Goal: Task Accomplishment & Management: Use online tool/utility

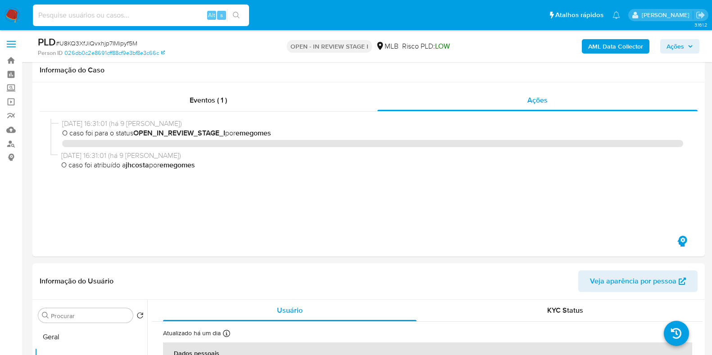
select select "10"
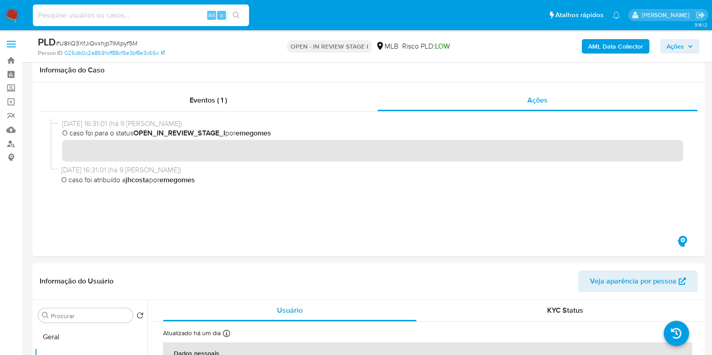
scroll to position [225, 0]
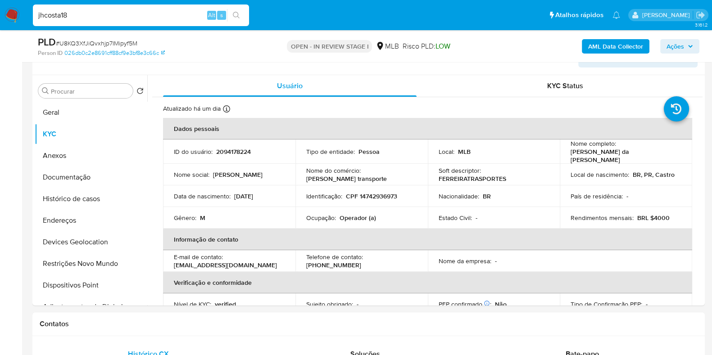
type input "jhcosta18"
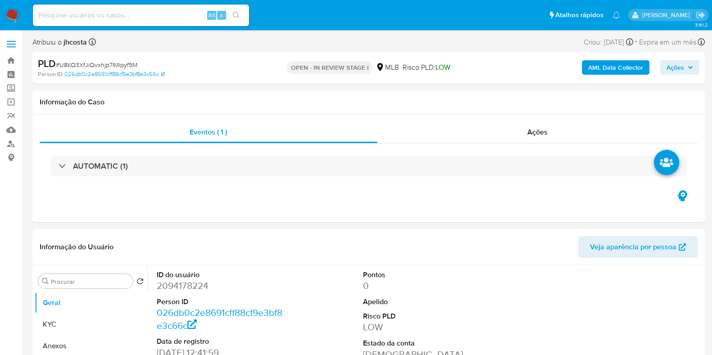
select select "10"
click at [118, 17] on input at bounding box center [141, 15] width 216 height 12
type input "jhcosta18"
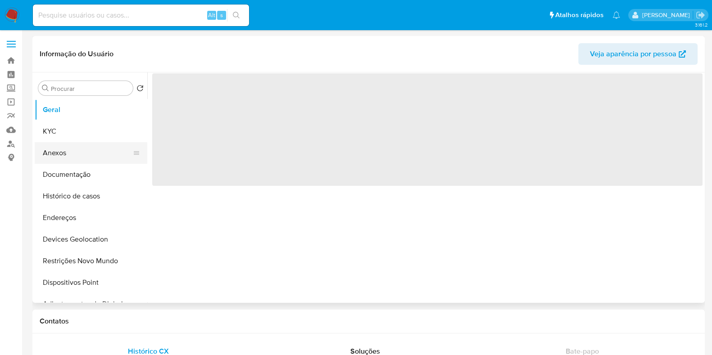
select select "10"
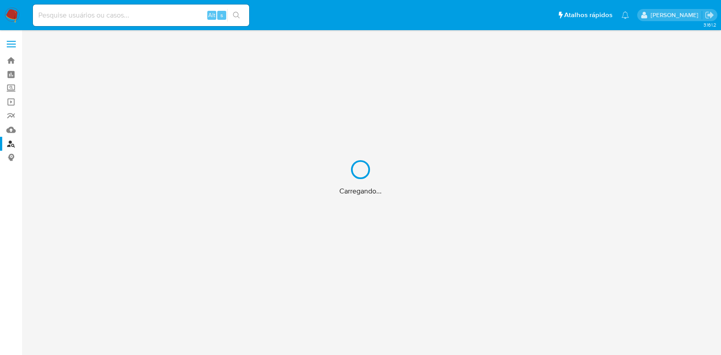
click at [153, 10] on div "Carregando..." at bounding box center [360, 177] width 721 height 355
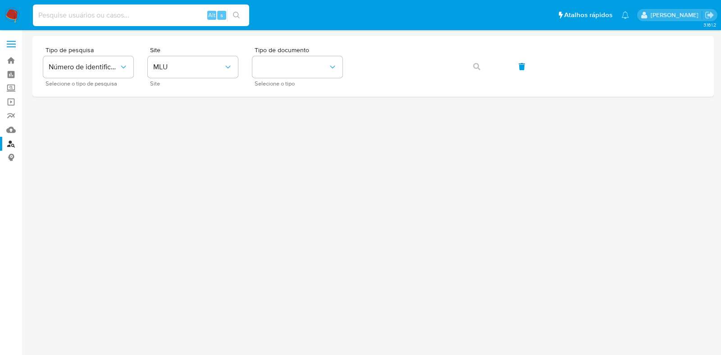
click at [141, 18] on input at bounding box center [141, 15] width 216 height 12
drag, startPoint x: 212, startPoint y: 64, endPoint x: 206, endPoint y: 70, distance: 8.6
click at [212, 64] on span "MLU" at bounding box center [188, 67] width 70 height 9
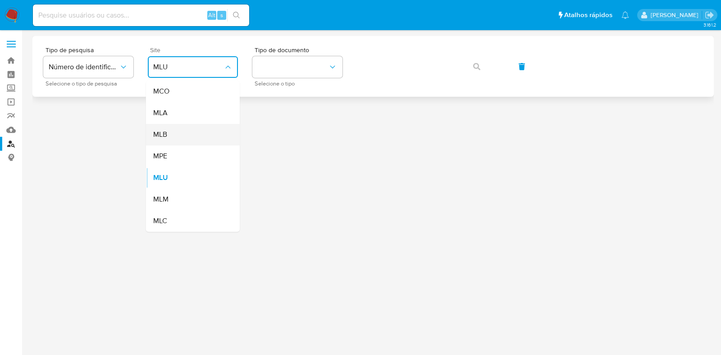
click at [183, 134] on div "MLB" at bounding box center [190, 135] width 74 height 22
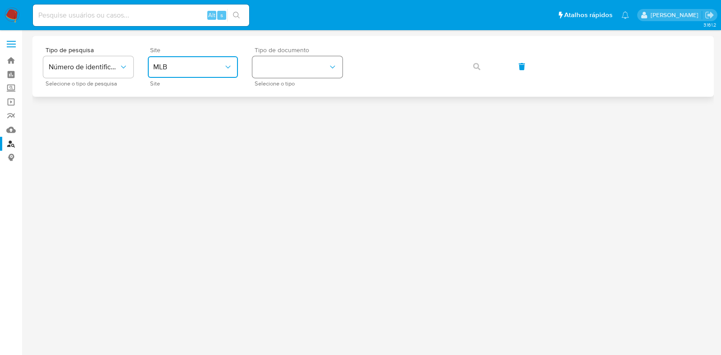
click at [315, 71] on button "identificationType" at bounding box center [297, 67] width 90 height 22
click at [291, 132] on div "CPF CPF" at bounding box center [295, 126] width 74 height 31
click at [484, 66] on button "button" at bounding box center [476, 67] width 31 height 22
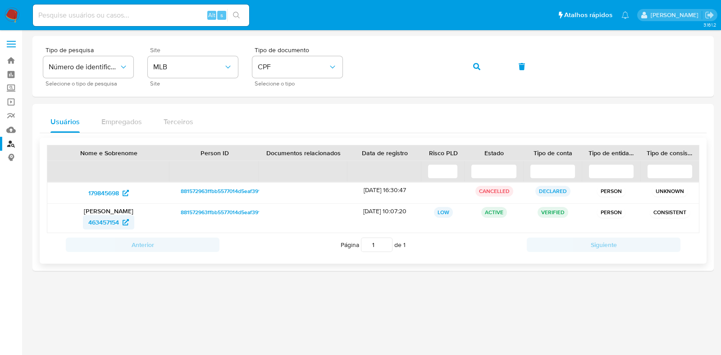
click at [97, 224] on span "463457154" at bounding box center [103, 222] width 31 height 14
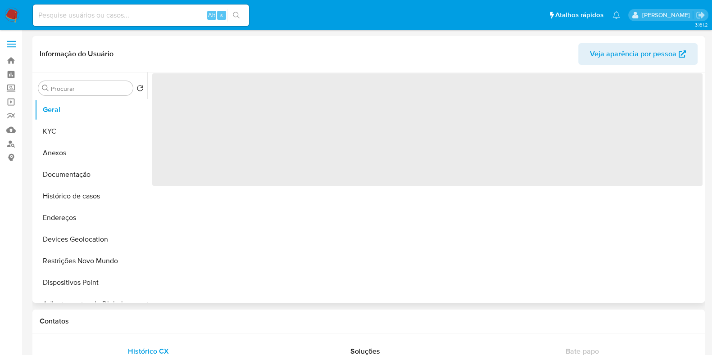
select select "10"
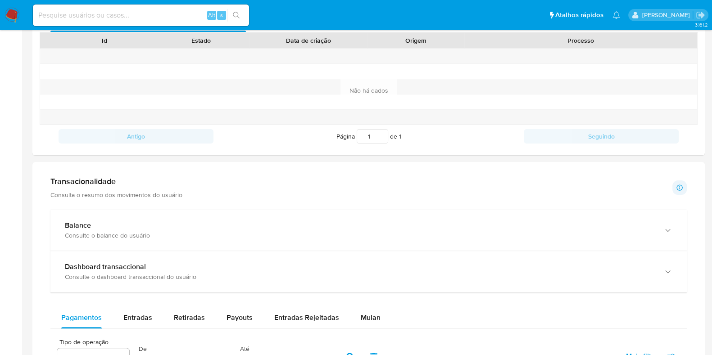
scroll to position [394, 0]
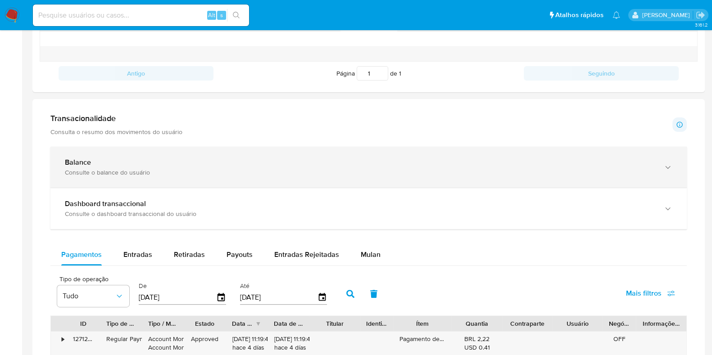
click at [123, 168] on div "Consulte o balance do usuário" at bounding box center [360, 172] width 590 height 8
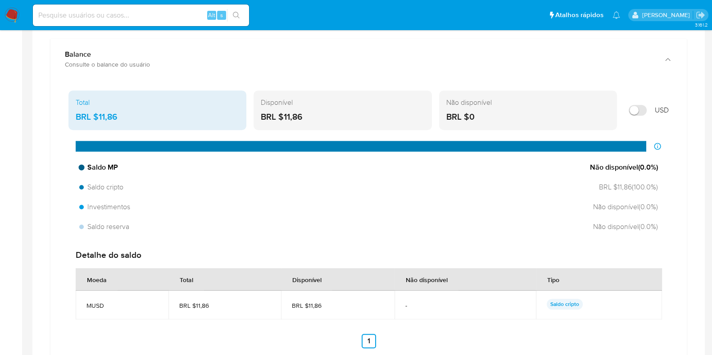
scroll to position [507, 0]
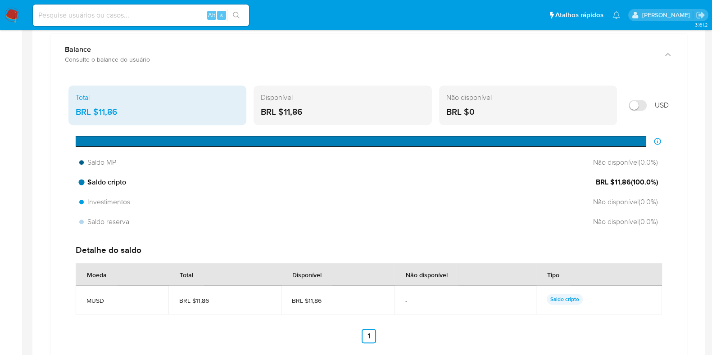
drag, startPoint x: 619, startPoint y: 181, endPoint x: 655, endPoint y: 181, distance: 36.9
click at [655, 181] on span "BRL $11,86 ( 100.0 %)" at bounding box center [627, 183] width 62 height 10
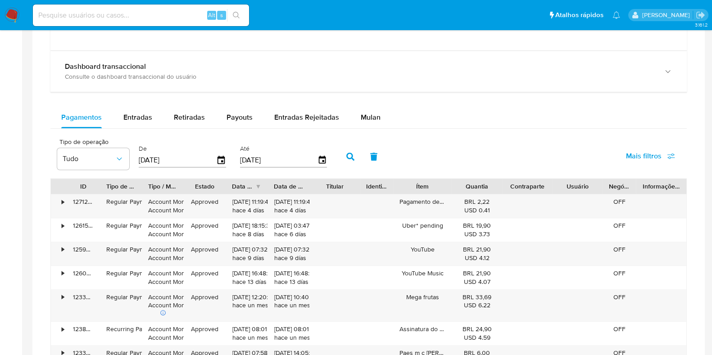
scroll to position [844, 0]
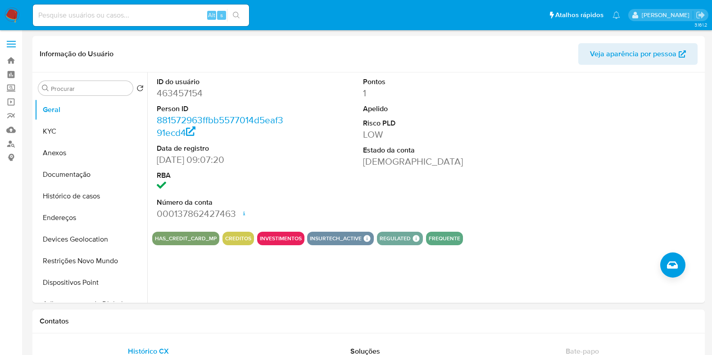
select select "10"
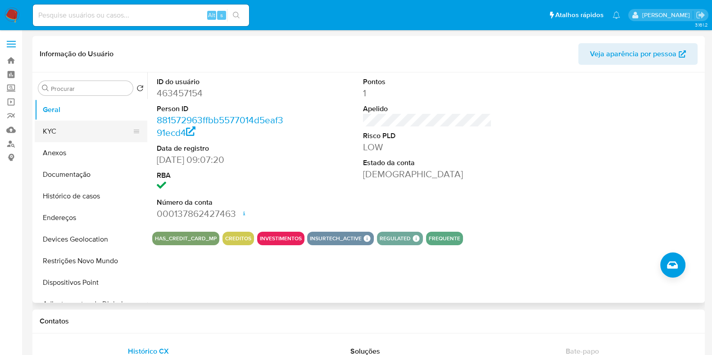
click at [45, 132] on button "KYC" at bounding box center [87, 132] width 105 height 22
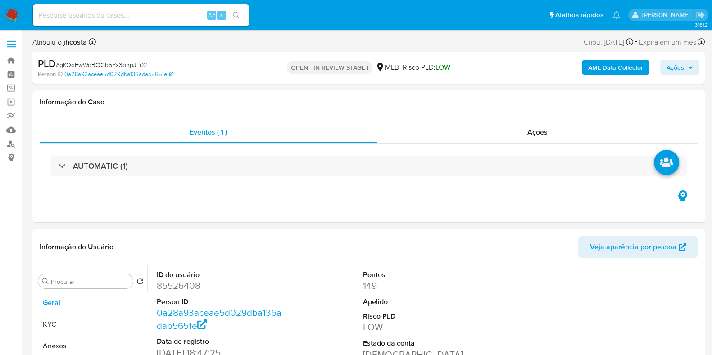
select select "10"
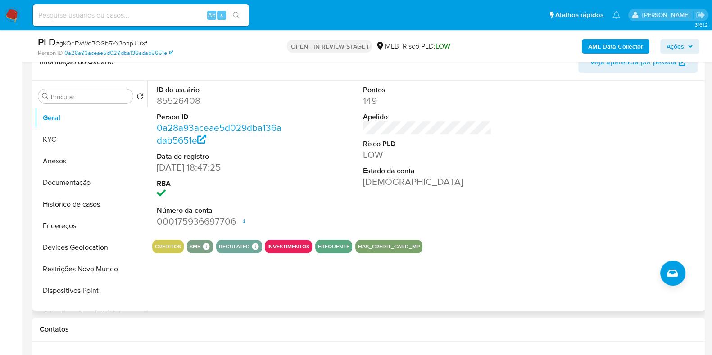
scroll to position [225, 0]
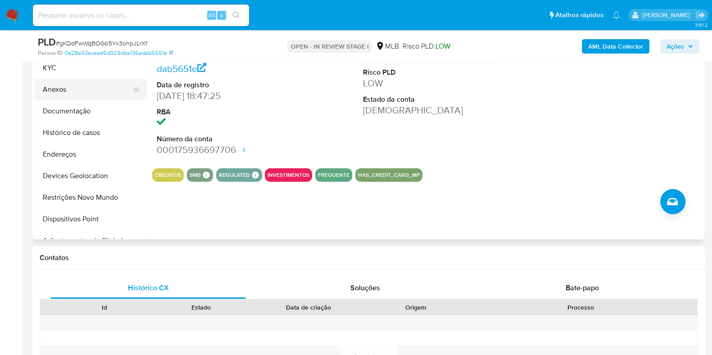
click at [73, 85] on button "Anexos" at bounding box center [87, 90] width 105 height 22
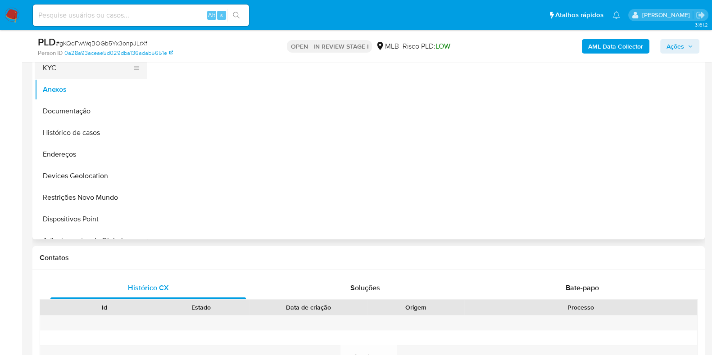
click at [73, 65] on button "KYC" at bounding box center [87, 68] width 105 height 22
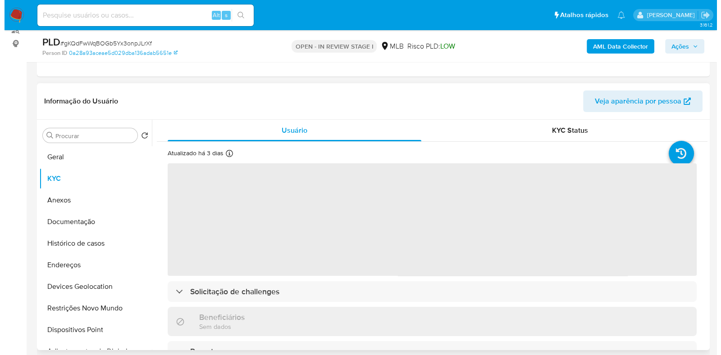
scroll to position [169, 0]
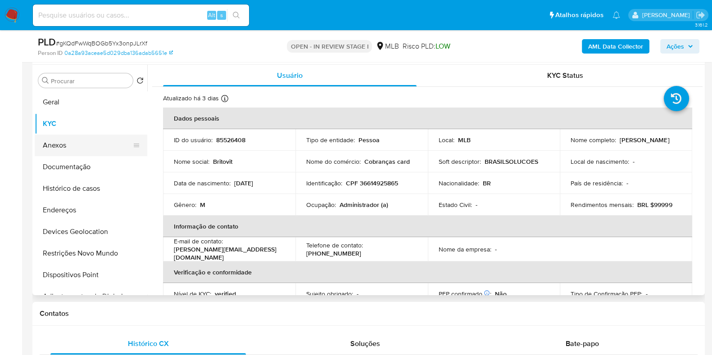
click at [74, 144] on button "Anexos" at bounding box center [87, 146] width 105 height 22
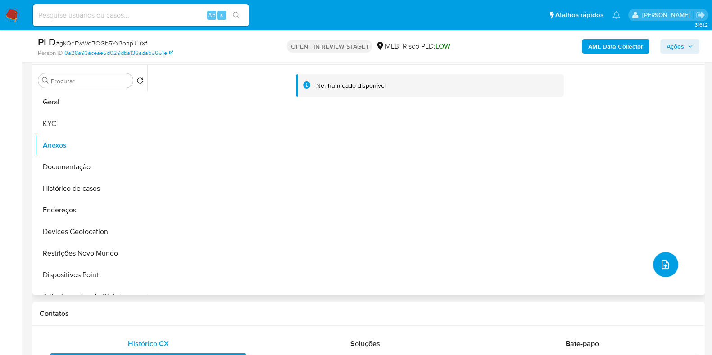
click at [663, 259] on icon "upload-file" at bounding box center [665, 264] width 11 height 11
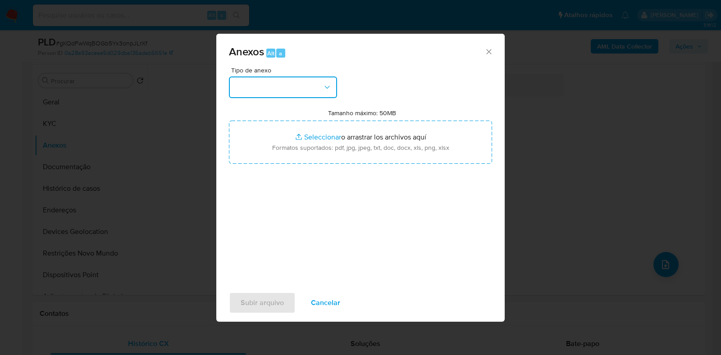
click at [309, 93] on button "button" at bounding box center [283, 88] width 108 height 22
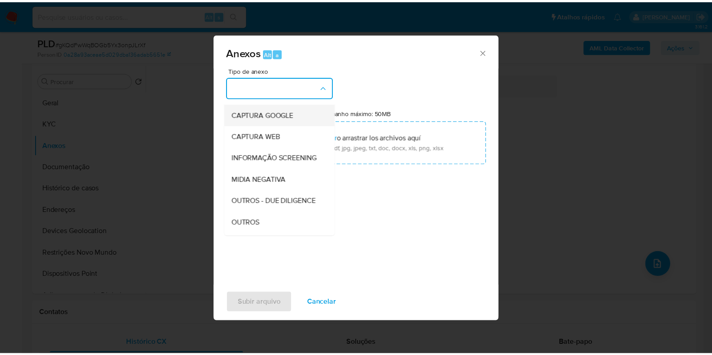
scroll to position [56, 0]
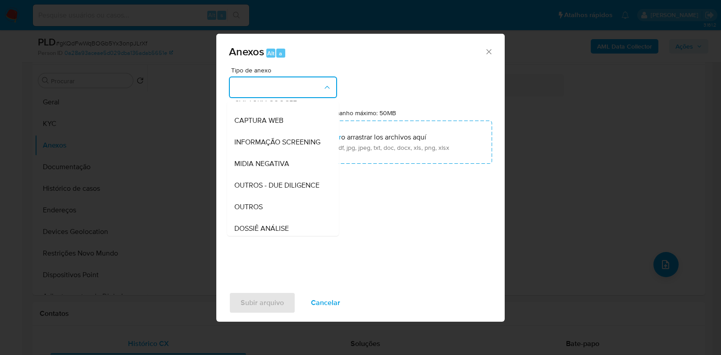
drag, startPoint x: 261, startPoint y: 222, endPoint x: 259, endPoint y: 215, distance: 7.4
click at [260, 212] on span "OUTROS" at bounding box center [248, 207] width 28 height 9
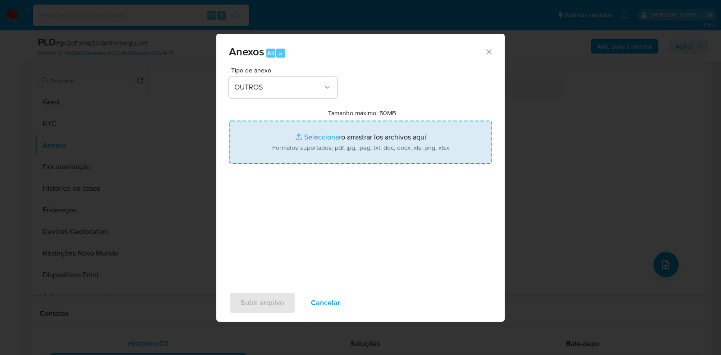
click at [322, 147] on input "Tamanho máximo: 50MB Seleccionar archivos" at bounding box center [360, 142] width 263 height 43
type input "C:\fakepath\Mulan 2094178224_2025_09_25_07_45_17.xlsx"
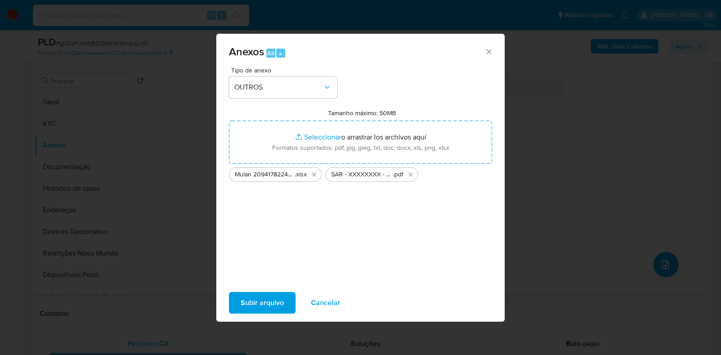
click at [264, 305] on span "Subir arquivo" at bounding box center [262, 303] width 43 height 20
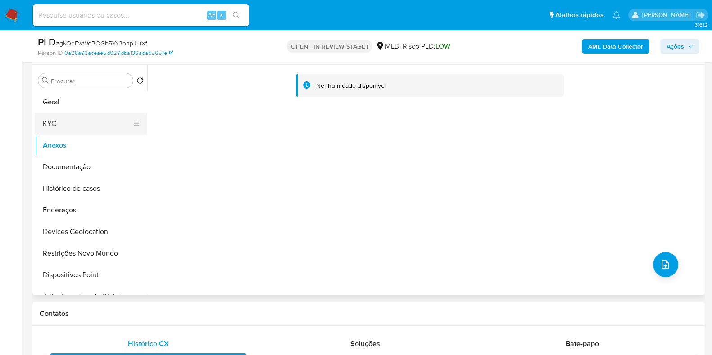
click at [76, 120] on button "KYC" at bounding box center [87, 124] width 105 height 22
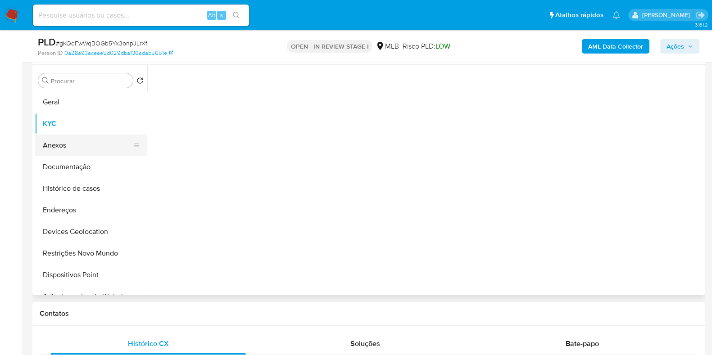
click at [68, 147] on button "Anexos" at bounding box center [87, 146] width 105 height 22
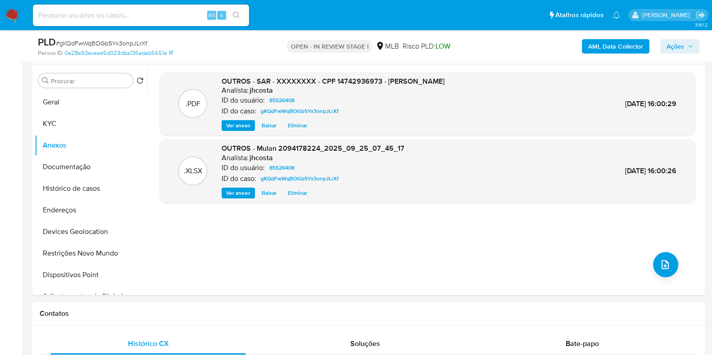
click at [689, 48] on icon "button" at bounding box center [690, 46] width 5 height 5
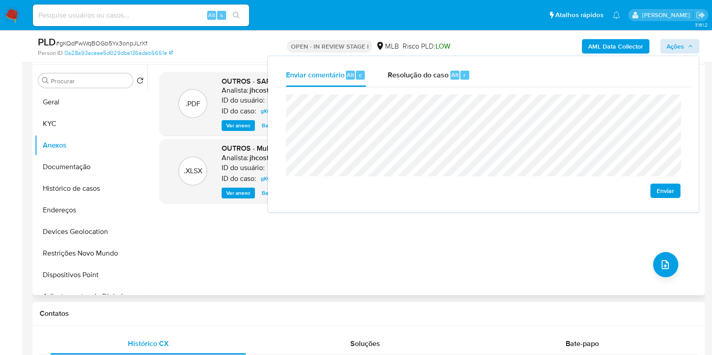
click at [360, 242] on div ".PDF OUTROS - SAR - XXXXXXXX - CPF 14742936973 - CARLOS GABRIEL DA LUZ FERREIRA…" at bounding box center [427, 180] width 536 height 216
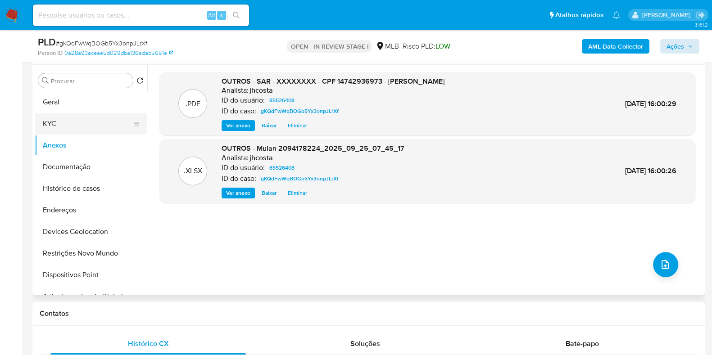
click at [66, 121] on button "KYC" at bounding box center [87, 124] width 105 height 22
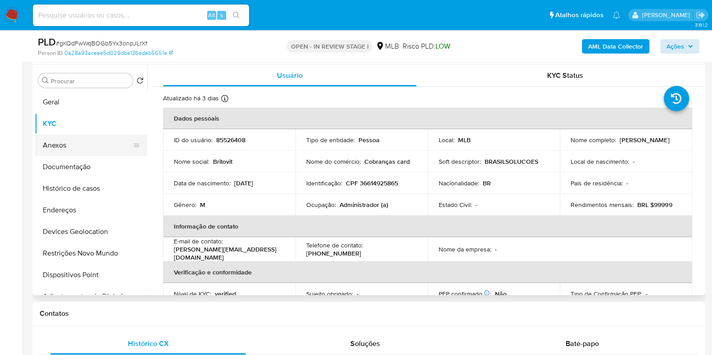
click at [59, 152] on button "Anexos" at bounding box center [87, 146] width 105 height 22
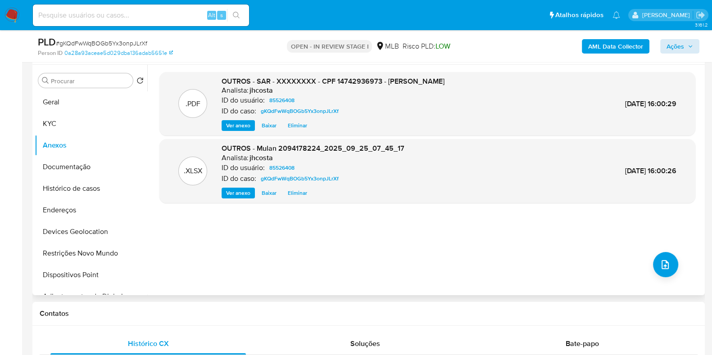
click at [295, 192] on span "Eliminar" at bounding box center [297, 193] width 19 height 9
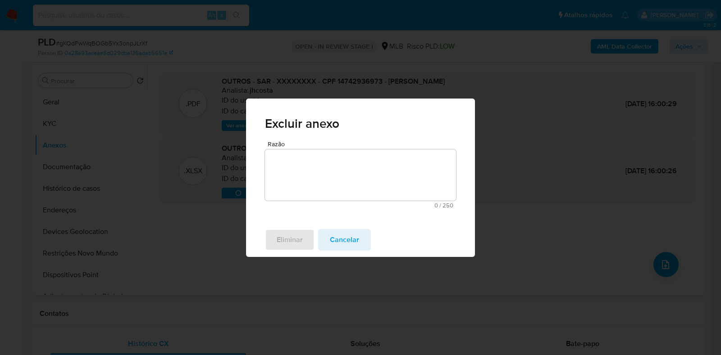
click at [306, 175] on textarea "Razão" at bounding box center [360, 175] width 191 height 51
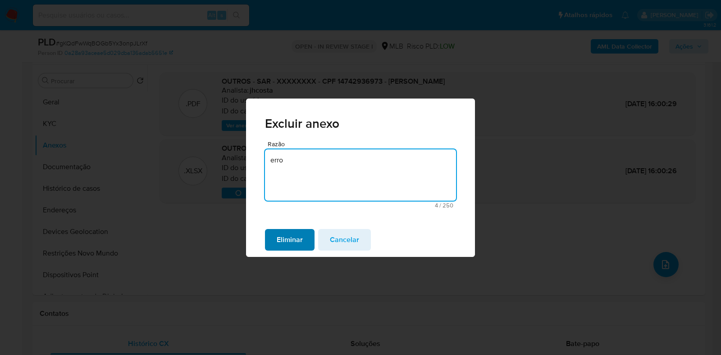
type textarea "erro"
click at [286, 237] on span "Eliminar" at bounding box center [290, 240] width 26 height 20
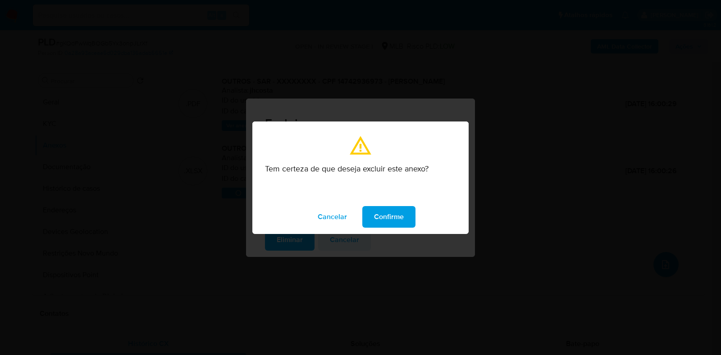
drag, startPoint x: 384, startPoint y: 219, endPoint x: 322, endPoint y: 199, distance: 65.3
click at [384, 219] on span "Confirme" at bounding box center [389, 217] width 30 height 20
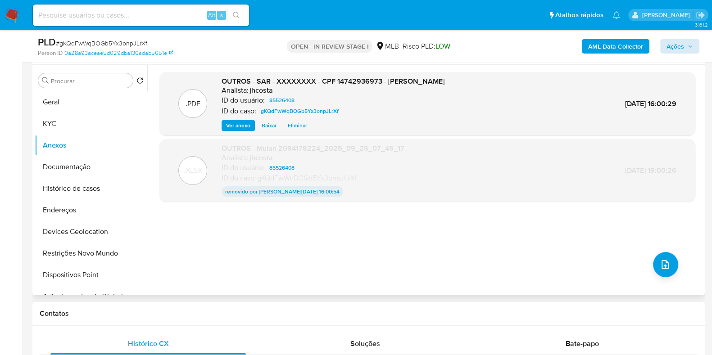
click at [295, 130] on span "Eliminar" at bounding box center [297, 125] width 19 height 9
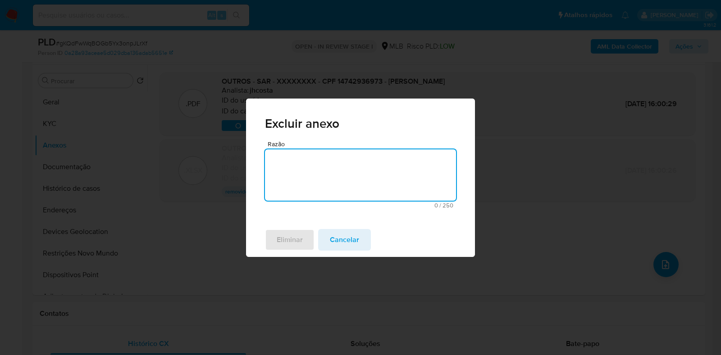
click at [291, 165] on textarea "Razão" at bounding box center [360, 175] width 191 height 51
type textarea "erro"
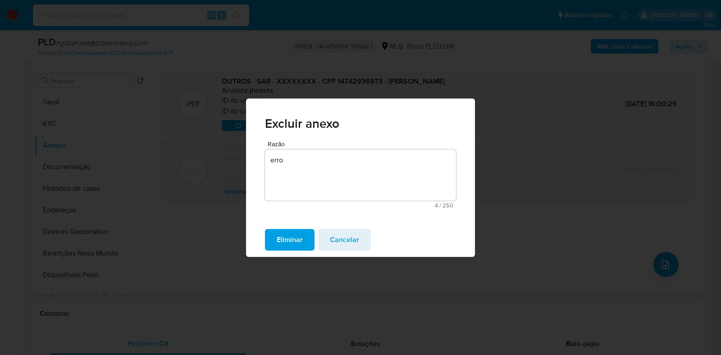
click at [297, 245] on span "Eliminar" at bounding box center [290, 240] width 26 height 20
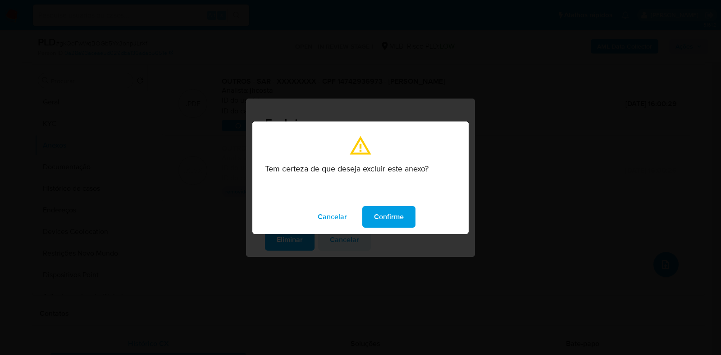
click at [389, 217] on span "Confirme" at bounding box center [389, 217] width 30 height 20
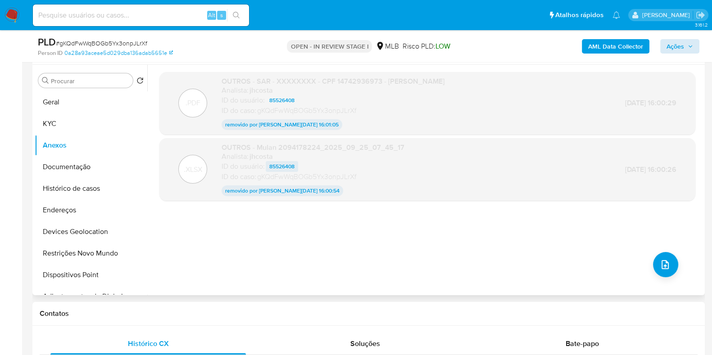
scroll to position [112, 0]
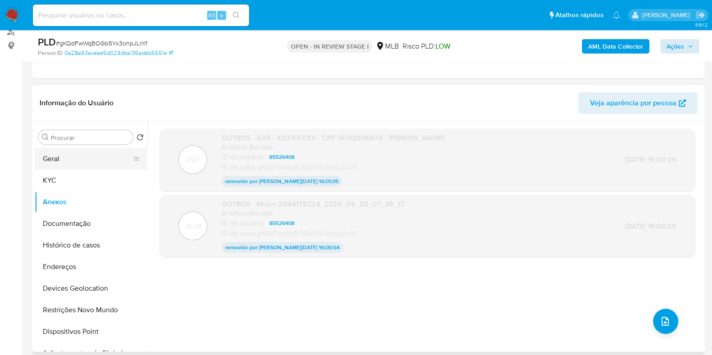
click at [60, 155] on button "Geral" at bounding box center [87, 159] width 105 height 22
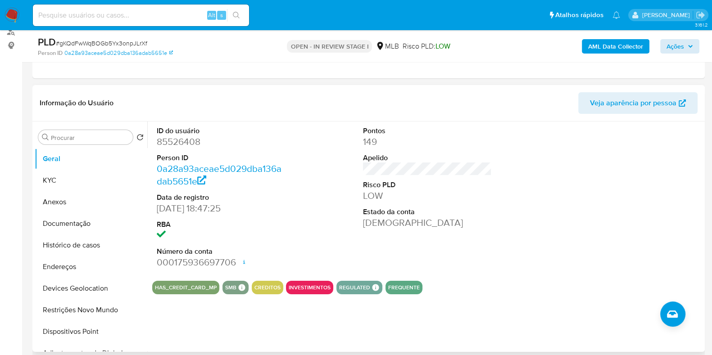
click at [173, 141] on dd "85526408" at bounding box center [221, 142] width 129 height 13
copy dd "85526408"
click at [185, 140] on dd "85526408" at bounding box center [221, 142] width 129 height 13
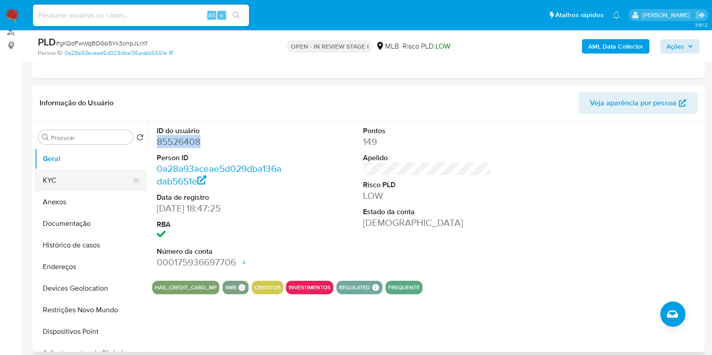
drag, startPoint x: 87, startPoint y: 178, endPoint x: 93, endPoint y: 186, distance: 9.4
click at [87, 178] on button "KYC" at bounding box center [87, 181] width 105 height 22
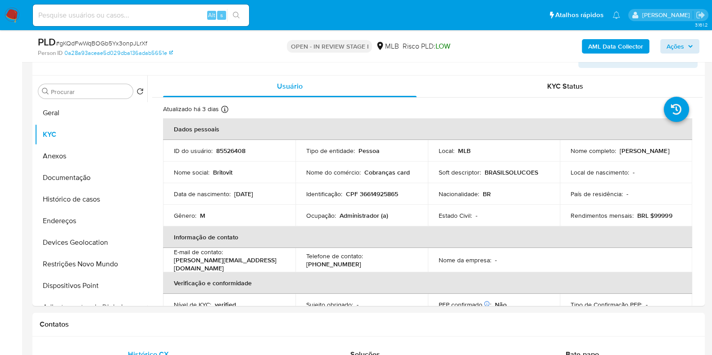
scroll to position [169, 0]
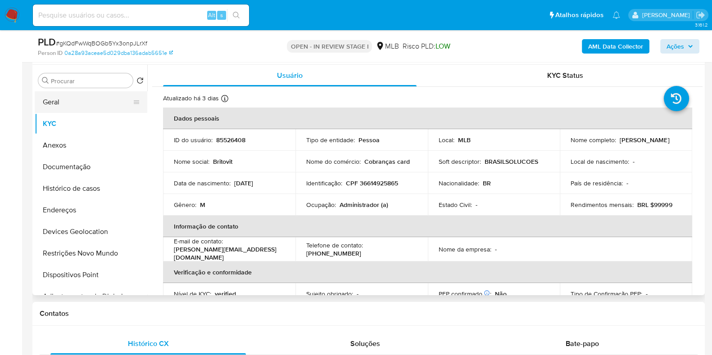
click at [78, 103] on button "Geral" at bounding box center [87, 102] width 105 height 22
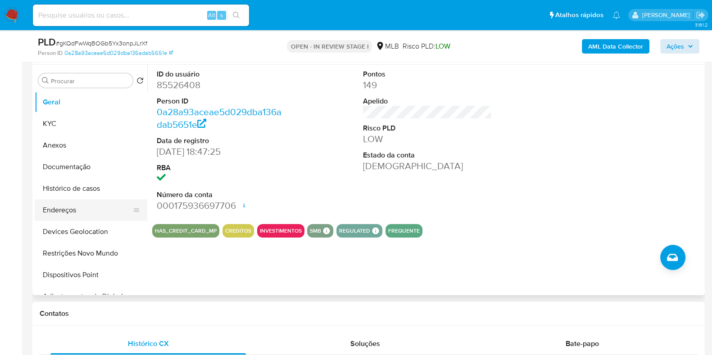
click at [58, 214] on button "Endereços" at bounding box center [87, 211] width 105 height 22
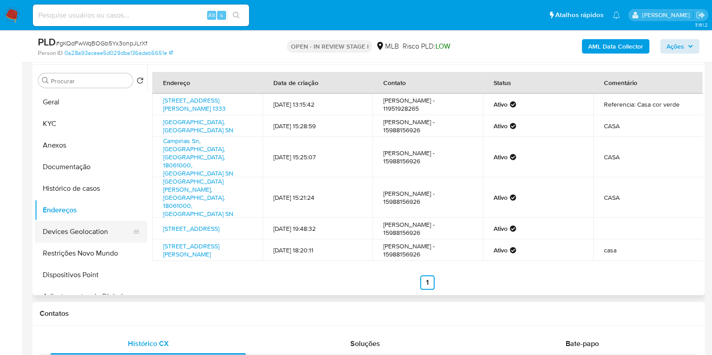
click at [90, 238] on button "Devices Geolocation" at bounding box center [87, 232] width 105 height 22
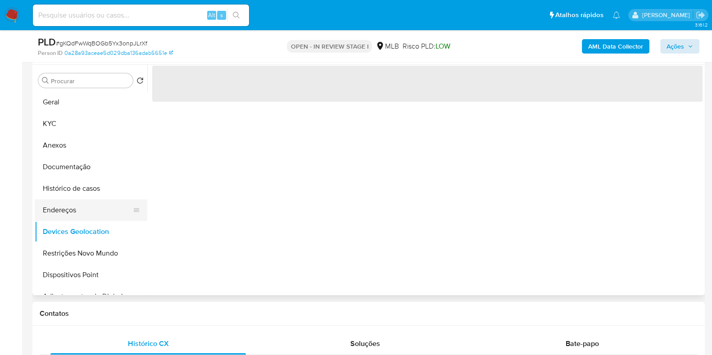
click at [78, 215] on button "Endereços" at bounding box center [87, 211] width 105 height 22
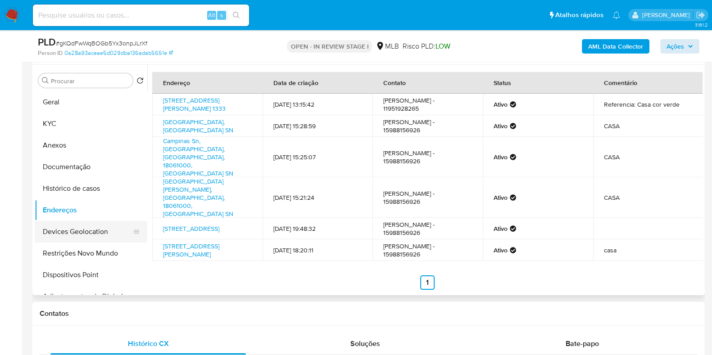
drag, startPoint x: 59, startPoint y: 228, endPoint x: 72, endPoint y: 224, distance: 13.6
click at [59, 228] on button "Devices Geolocation" at bounding box center [87, 232] width 105 height 22
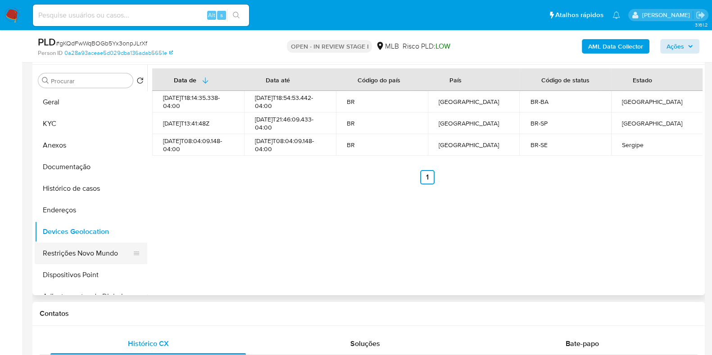
click at [71, 258] on button "Restrições Novo Mundo" at bounding box center [87, 254] width 105 height 22
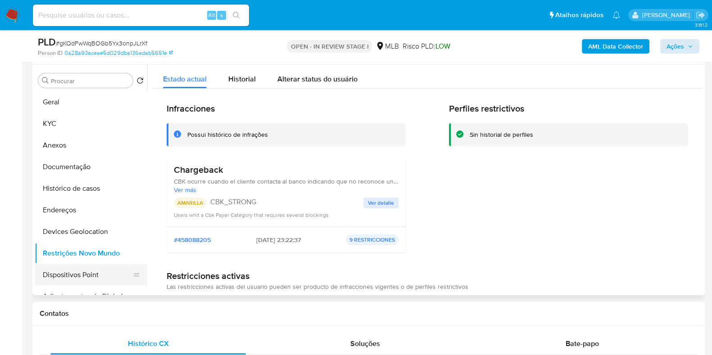
click at [72, 280] on button "Dispositivos Point" at bounding box center [87, 275] width 105 height 22
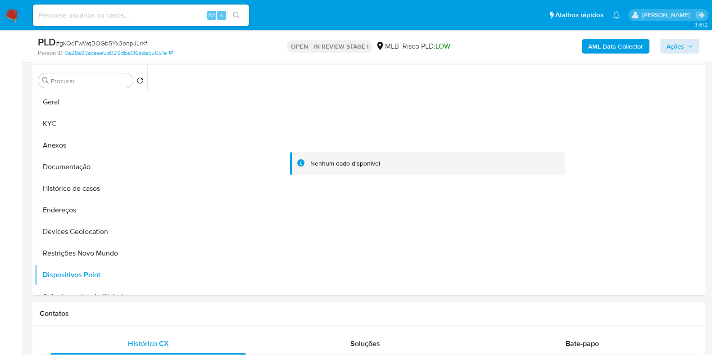
click at [633, 51] on b "AML Data Collector" at bounding box center [615, 46] width 55 height 14
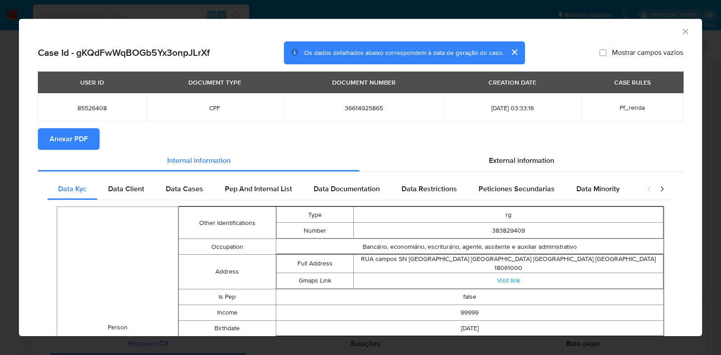
click at [60, 139] on span "Anexar PDF" at bounding box center [69, 139] width 38 height 20
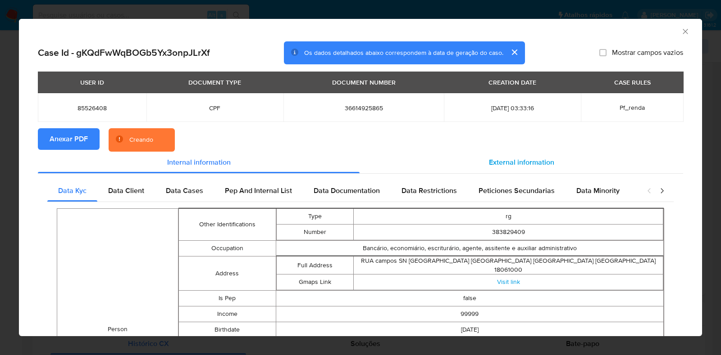
click at [534, 159] on span "External information" at bounding box center [521, 162] width 65 height 10
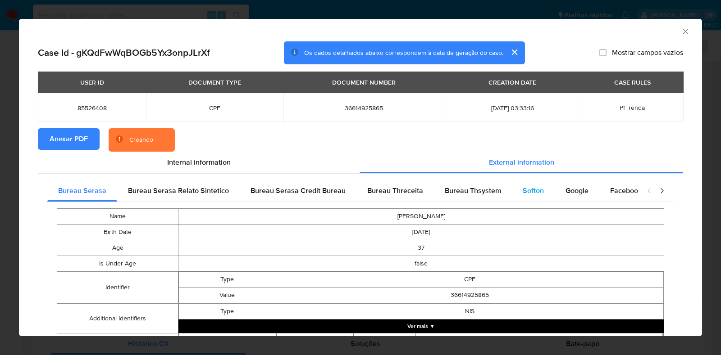
click at [526, 190] on span "Softon" at bounding box center [533, 191] width 21 height 10
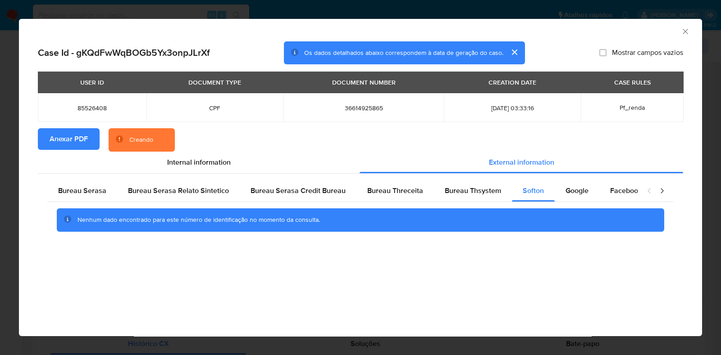
click at [679, 32] on div "AML Data Collector" at bounding box center [352, 30] width 655 height 10
click at [685, 32] on icon "Fechar a janela" at bounding box center [685, 31] width 5 height 5
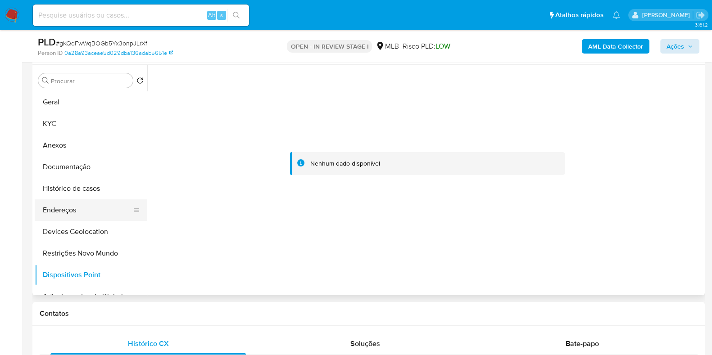
click at [69, 213] on button "Endereços" at bounding box center [87, 211] width 105 height 22
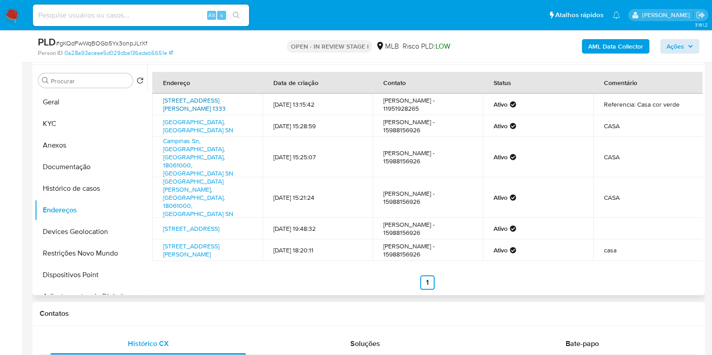
drag, startPoint x: 158, startPoint y: 100, endPoint x: 190, endPoint y: 114, distance: 34.7
click at [190, 114] on td "Rua Humberto De Campos 1333, Sorocaba, São Paulo, 18061000, Brasil 1333" at bounding box center [207, 105] width 110 height 22
copy link "Rua Humberto De Campos 1333, Sorocaba, São Paulo, 18061000"
click at [182, 105] on link "Rua Humberto De Campos 1333, Sorocaba, São Paulo, 18061000, Brasil 1333" at bounding box center [194, 104] width 63 height 17
click at [64, 125] on button "KYC" at bounding box center [87, 124] width 105 height 22
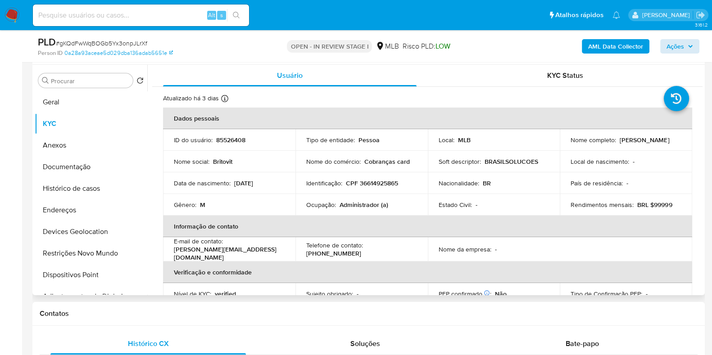
click at [388, 180] on p "CPF 36614925865" at bounding box center [372, 183] width 52 height 8
copy p "36614925865"
click at [638, 49] on b "AML Data Collector" at bounding box center [615, 46] width 55 height 14
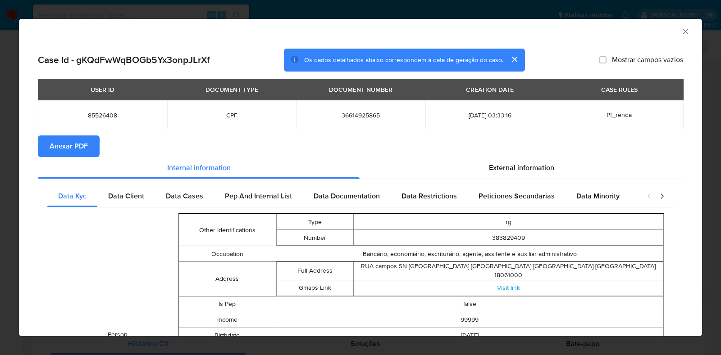
click at [435, 4] on div "AML Data Collector Case Id - gKQdFwWqBOGb5Yx3onpJLrXf Os dados detalhados abaix…" at bounding box center [360, 177] width 721 height 355
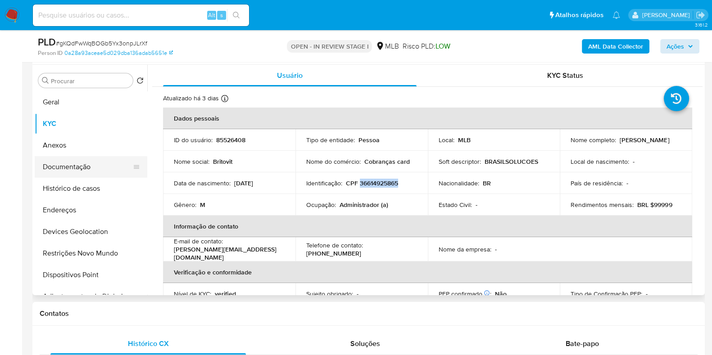
click at [76, 165] on button "Documentação" at bounding box center [87, 167] width 105 height 22
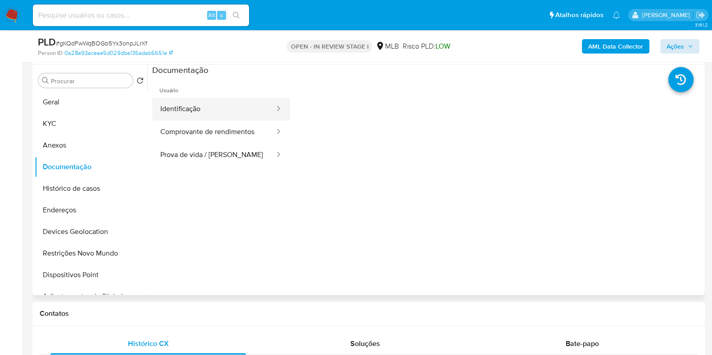
click at [212, 103] on button "Identificação" at bounding box center [213, 109] width 123 height 23
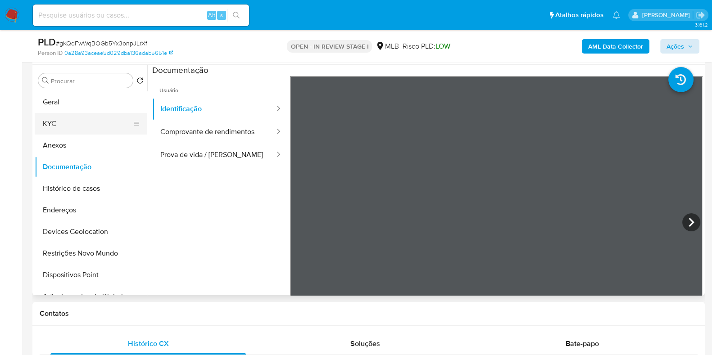
click at [61, 114] on button "KYC" at bounding box center [87, 124] width 105 height 22
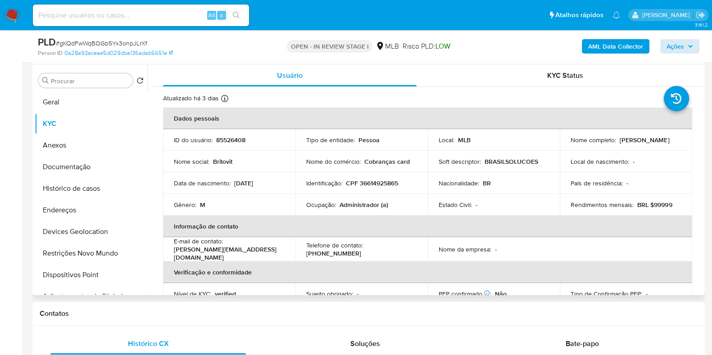
click at [376, 183] on p "CPF 36614925865" at bounding box center [372, 183] width 52 height 8
copy p "36614925865"
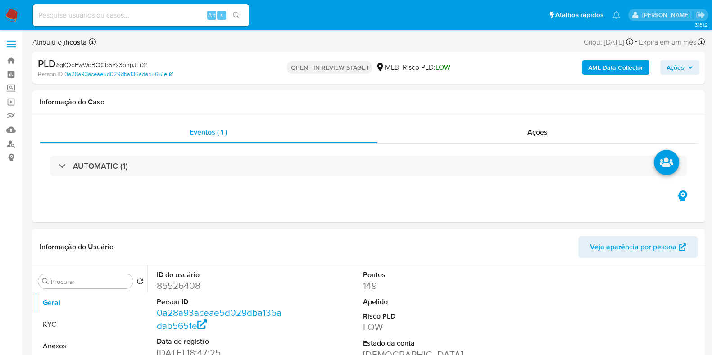
select select "10"
click at [109, 13] on input at bounding box center [141, 15] width 216 height 12
paste input "U8KQ3XfJiQvxhjp7IMipyf5M"
type input "U8KQ3XfJiQvxhjp7IMipyf5M"
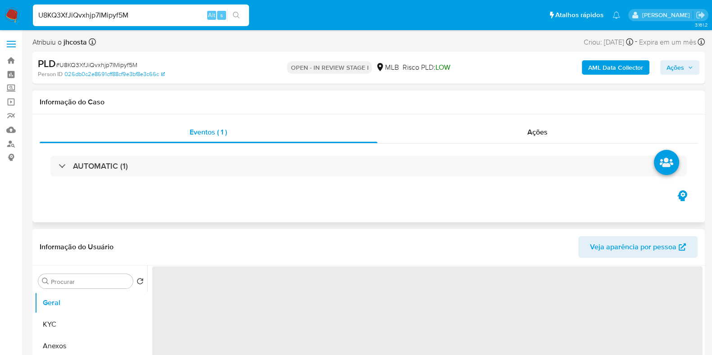
select select "10"
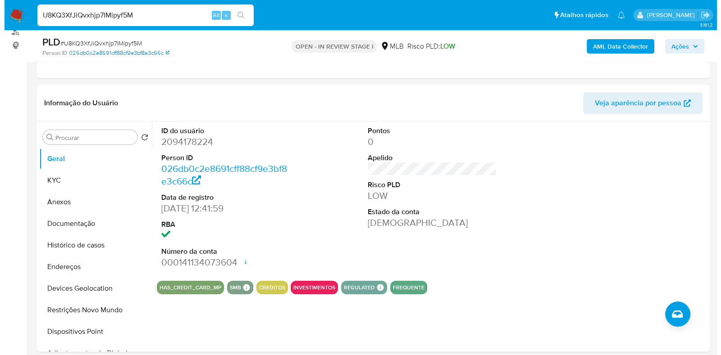
scroll to position [169, 0]
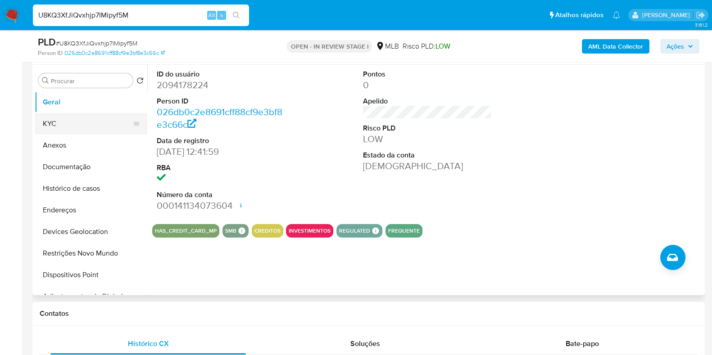
click at [73, 123] on button "KYC" at bounding box center [87, 124] width 105 height 22
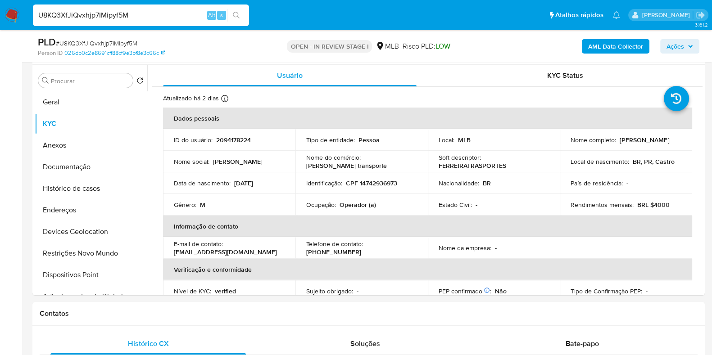
click at [681, 46] on span "Ações" at bounding box center [676, 46] width 18 height 14
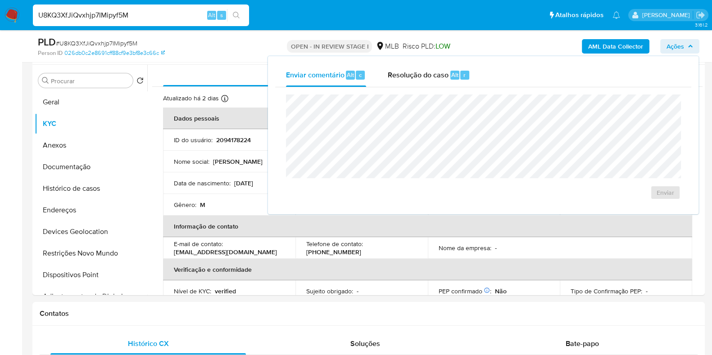
drag, startPoint x: 421, startPoint y: 79, endPoint x: 414, endPoint y: 91, distance: 14.3
click at [421, 78] on span "Resolução do caso" at bounding box center [418, 74] width 61 height 10
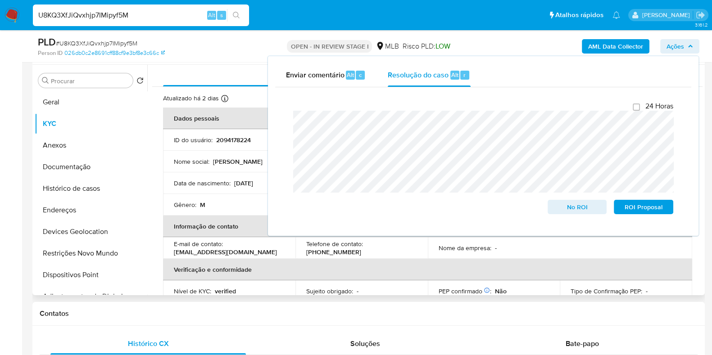
click at [185, 155] on td "Nome social : Carlos Gabriel" at bounding box center [229, 162] width 132 height 22
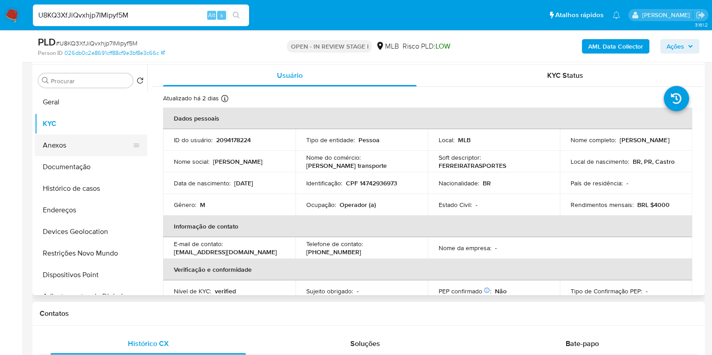
click at [59, 146] on button "Anexos" at bounding box center [87, 146] width 105 height 22
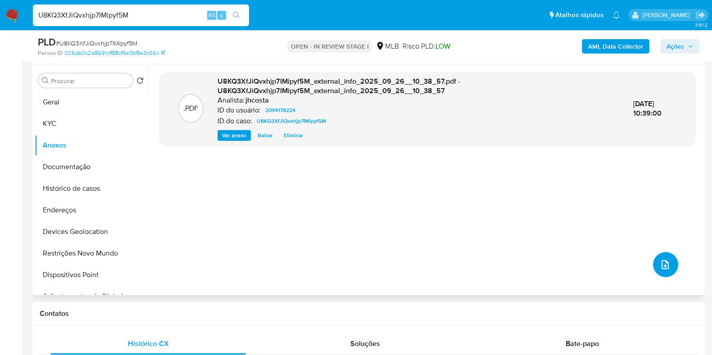
click at [662, 264] on icon "upload-file" at bounding box center [665, 264] width 11 height 11
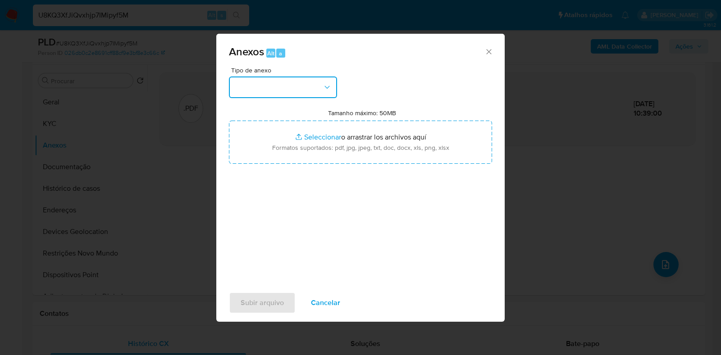
click at [292, 89] on button "button" at bounding box center [283, 88] width 108 height 22
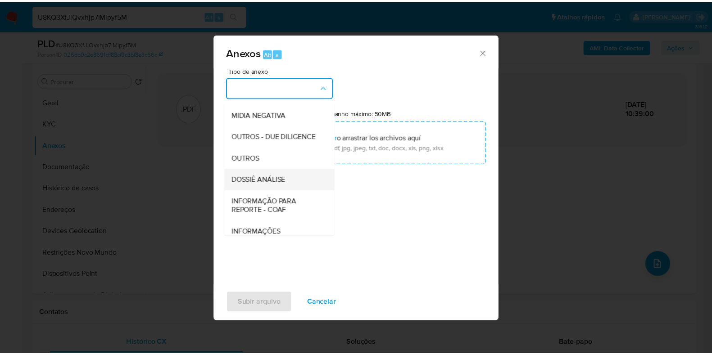
scroll to position [112, 0]
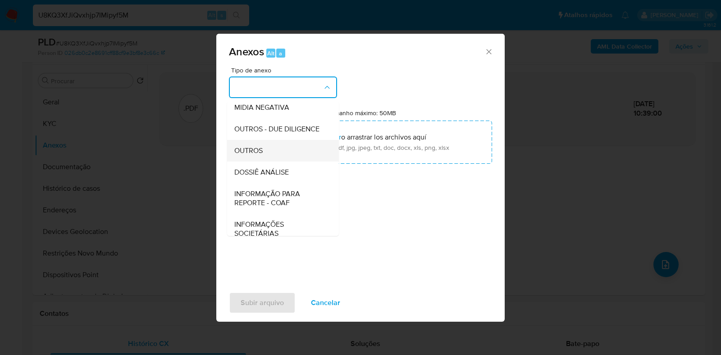
click at [250, 162] on div "OUTROS" at bounding box center [280, 151] width 92 height 22
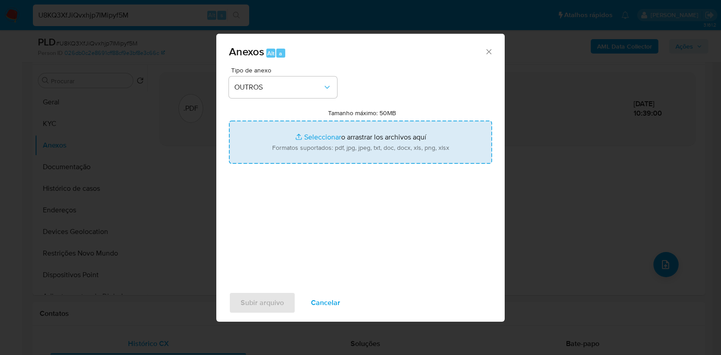
click at [332, 146] on input "Tamanho máximo: 50MB Seleccionar archivos" at bounding box center [360, 142] width 263 height 43
type input "C:\fakepath\Mulan 2094178224_2025_09_25_07_45_17.xlsx"
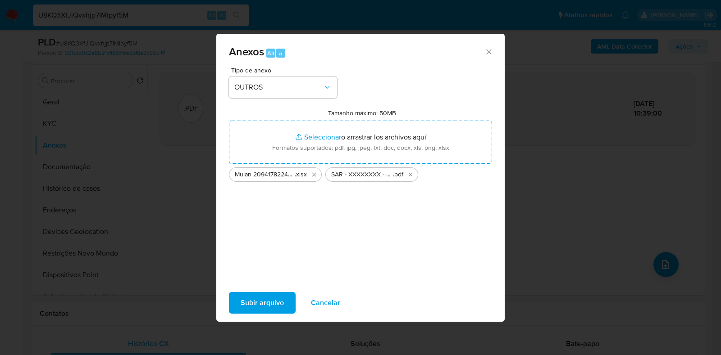
click at [271, 303] on span "Subir arquivo" at bounding box center [262, 303] width 43 height 20
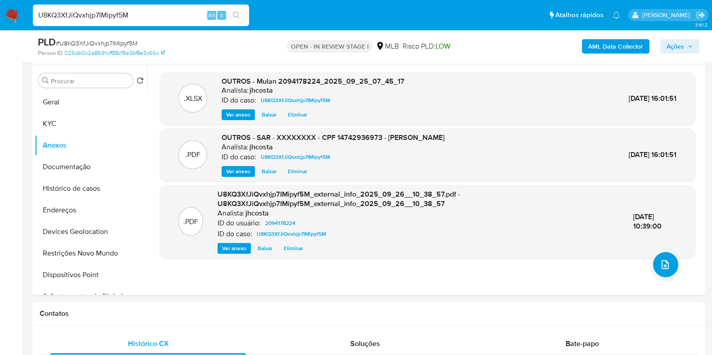
click at [683, 44] on span "Ações" at bounding box center [676, 46] width 18 height 14
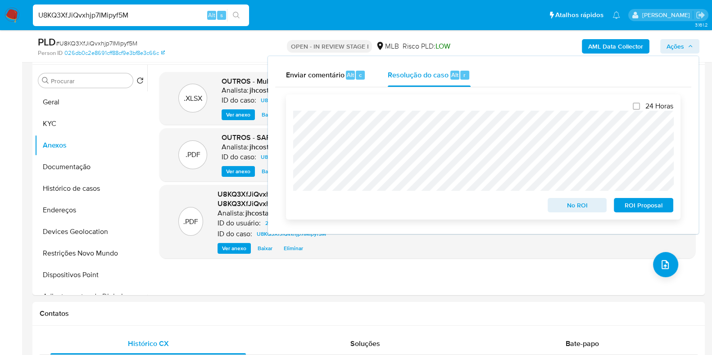
scroll to position [225, 0]
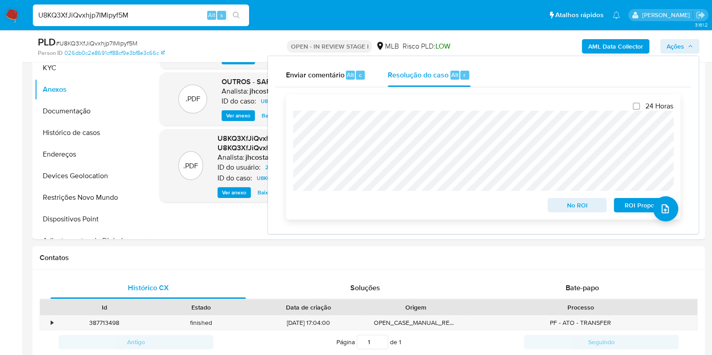
click at [630, 204] on span "ROI Proposal" at bounding box center [643, 205] width 47 height 13
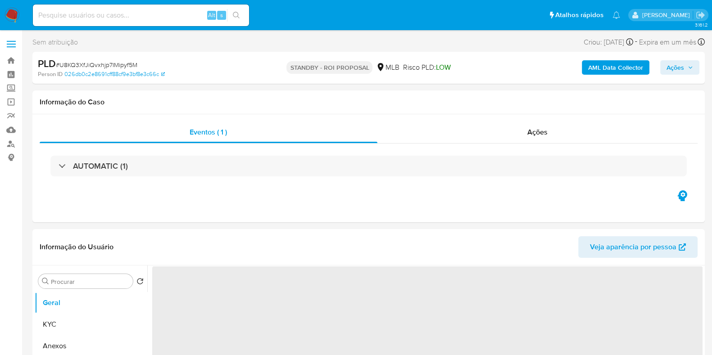
select select "10"
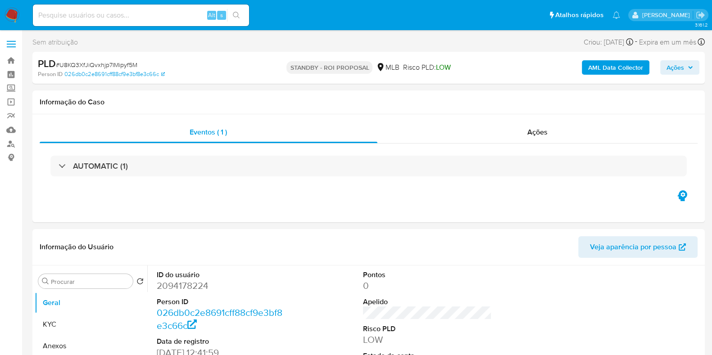
click at [126, 65] on span "# U8KQ3XfJiQvxhjp7IMipyf5M" at bounding box center [97, 64] width 82 height 9
copy span "U8KQ3XfJiQvxhjp7IMipyf5M"
